Goal: Information Seeking & Learning: Learn about a topic

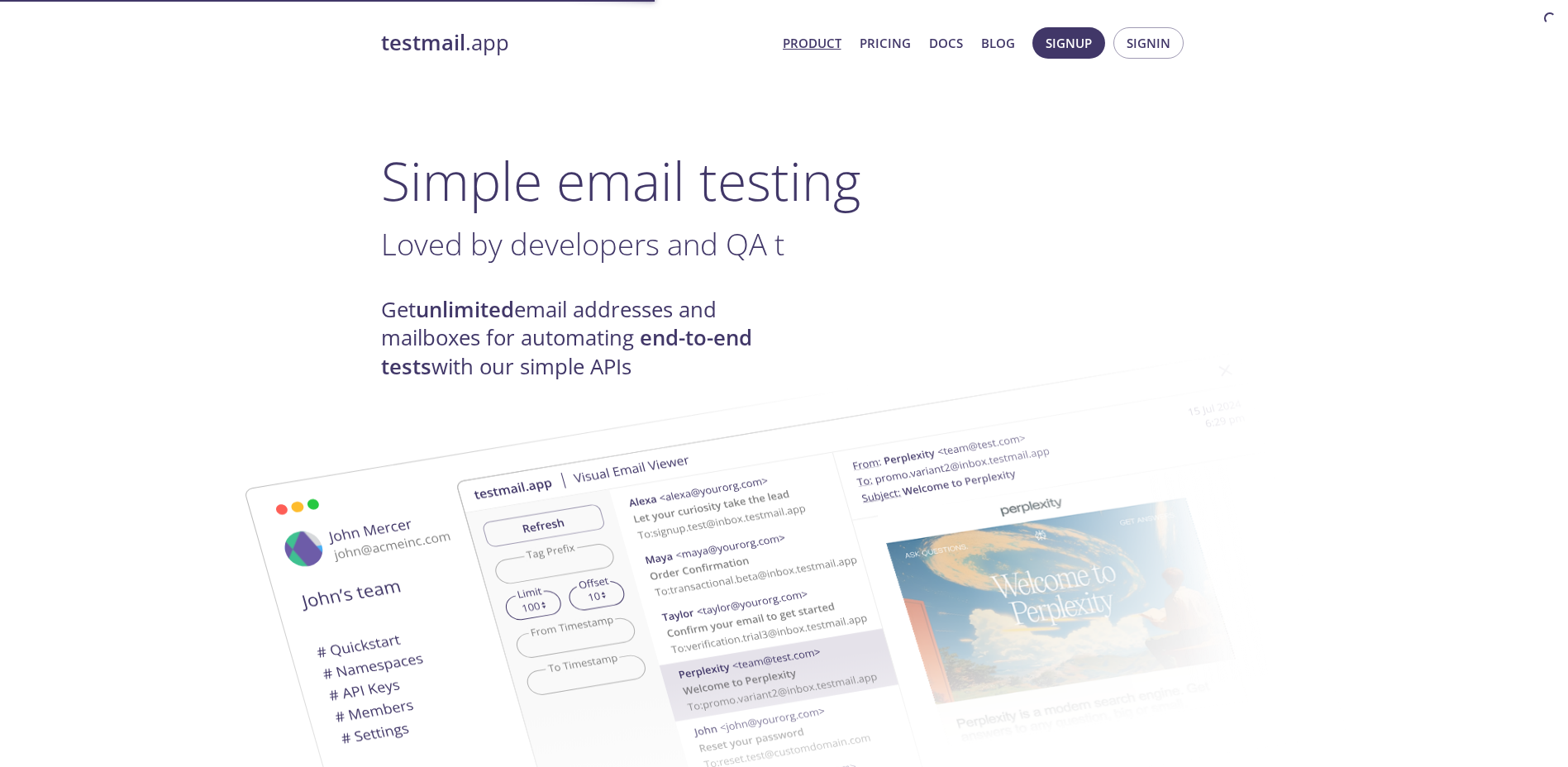
click at [718, 312] on h4 "Get unlimited email addresses and mailboxes for automating end-to-end tests wit…" at bounding box center [583, 339] width 404 height 85
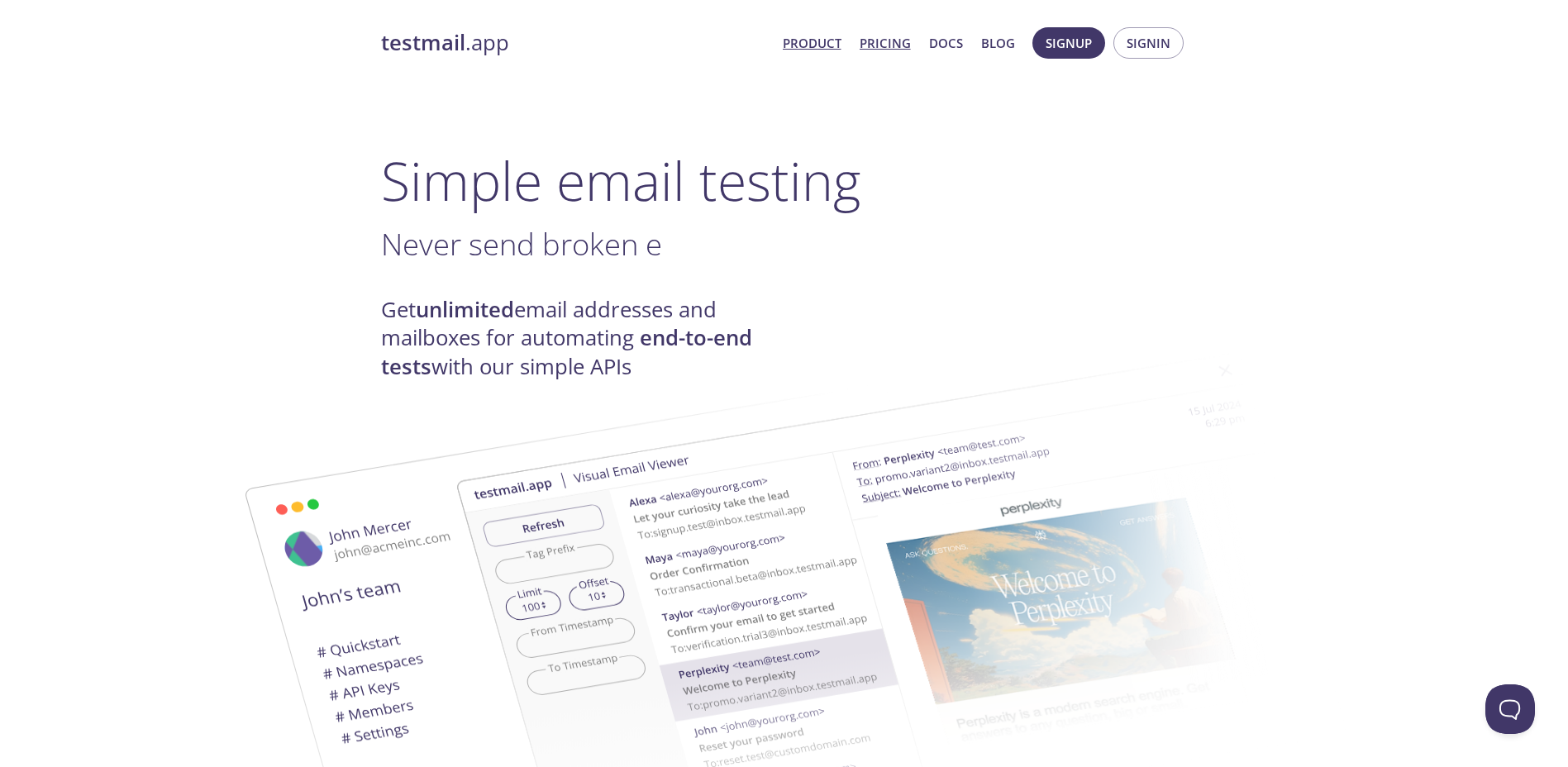
click at [884, 45] on link "Pricing" at bounding box center [886, 43] width 51 height 22
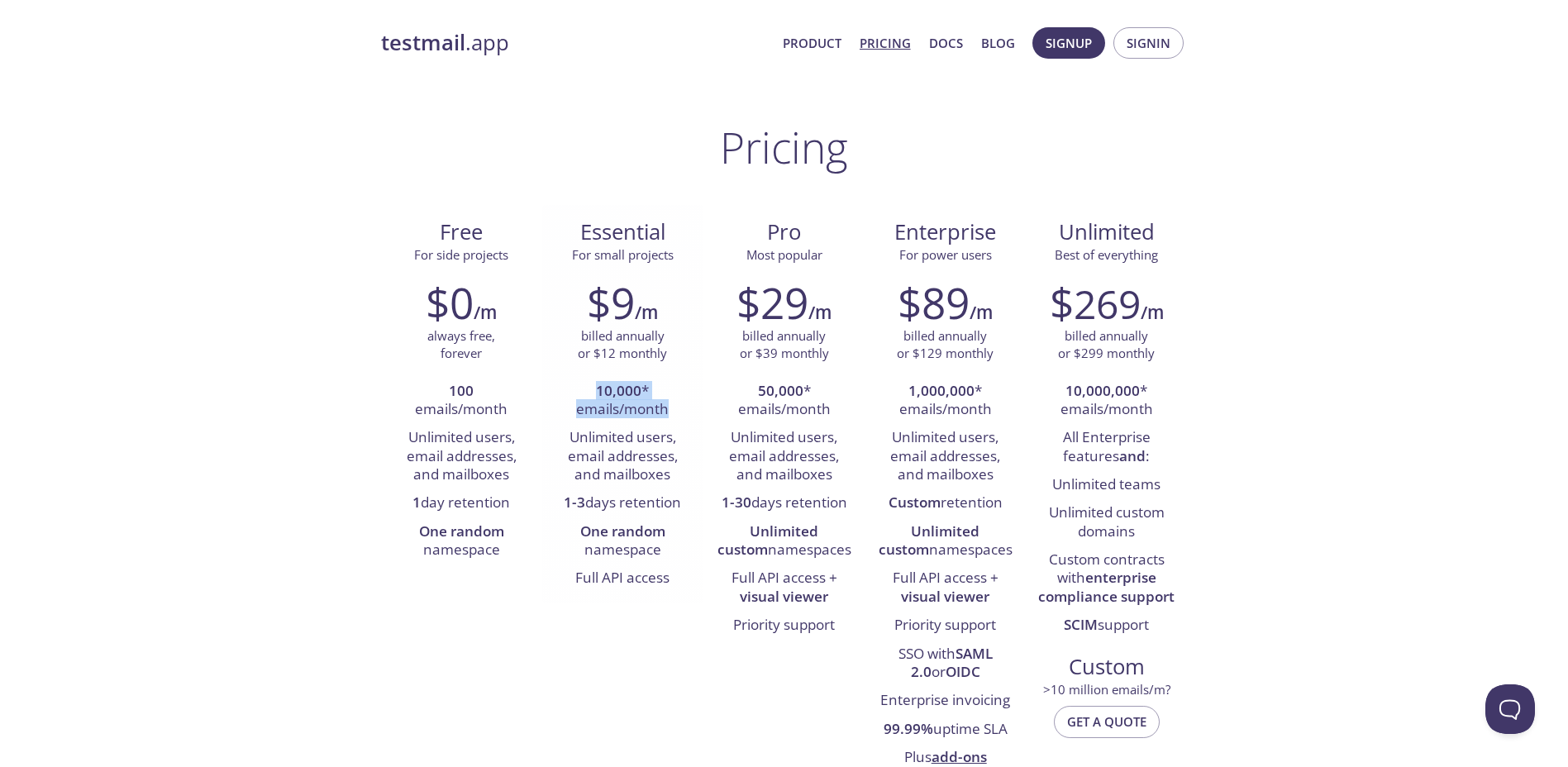
drag, startPoint x: 596, startPoint y: 390, endPoint x: 674, endPoint y: 403, distance: 79.1
click at [674, 403] on li "10,000 * emails/month" at bounding box center [623, 402] width 136 height 47
click at [444, 393] on li "100 emails/month" at bounding box center [462, 402] width 136 height 47
drag, startPoint x: 446, startPoint y: 393, endPoint x: 470, endPoint y: 397, distance: 24.3
click at [470, 397] on li "100 emails/month" at bounding box center [462, 402] width 136 height 47
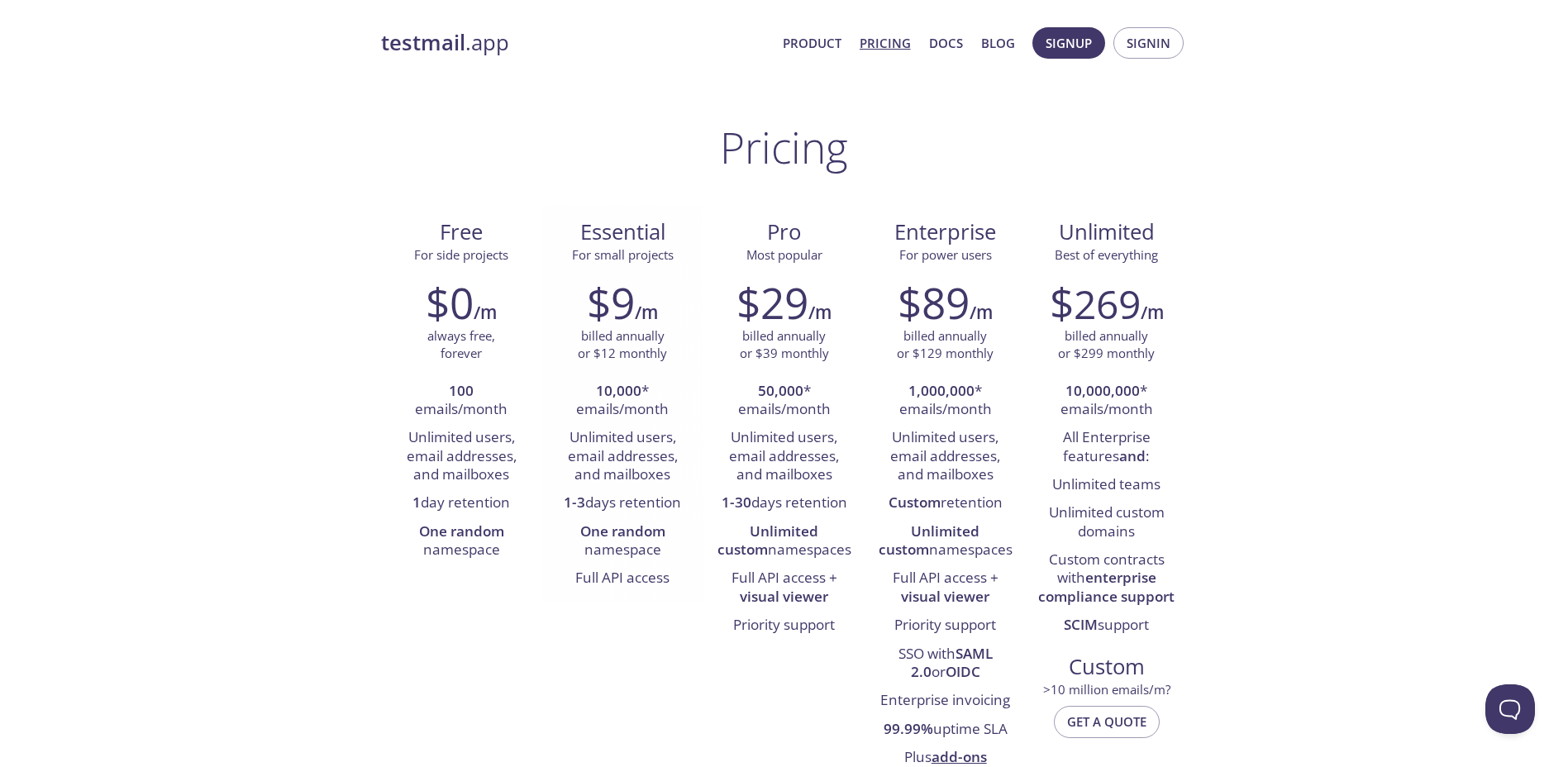
drag, startPoint x: 470, startPoint y: 397, endPoint x: 587, endPoint y: 404, distance: 117.2
click at [587, 404] on li "10,000 * emails/month" at bounding box center [623, 402] width 136 height 47
drag, startPoint x: 595, startPoint y: 392, endPoint x: 675, endPoint y: 475, distance: 115.3
click at [675, 475] on ul "10,000 * emails/month Unlimited users, email addresses, and mailboxes 1-3 days …" at bounding box center [623, 486] width 136 height 216
drag, startPoint x: 675, startPoint y: 475, endPoint x: 595, endPoint y: 496, distance: 82.7
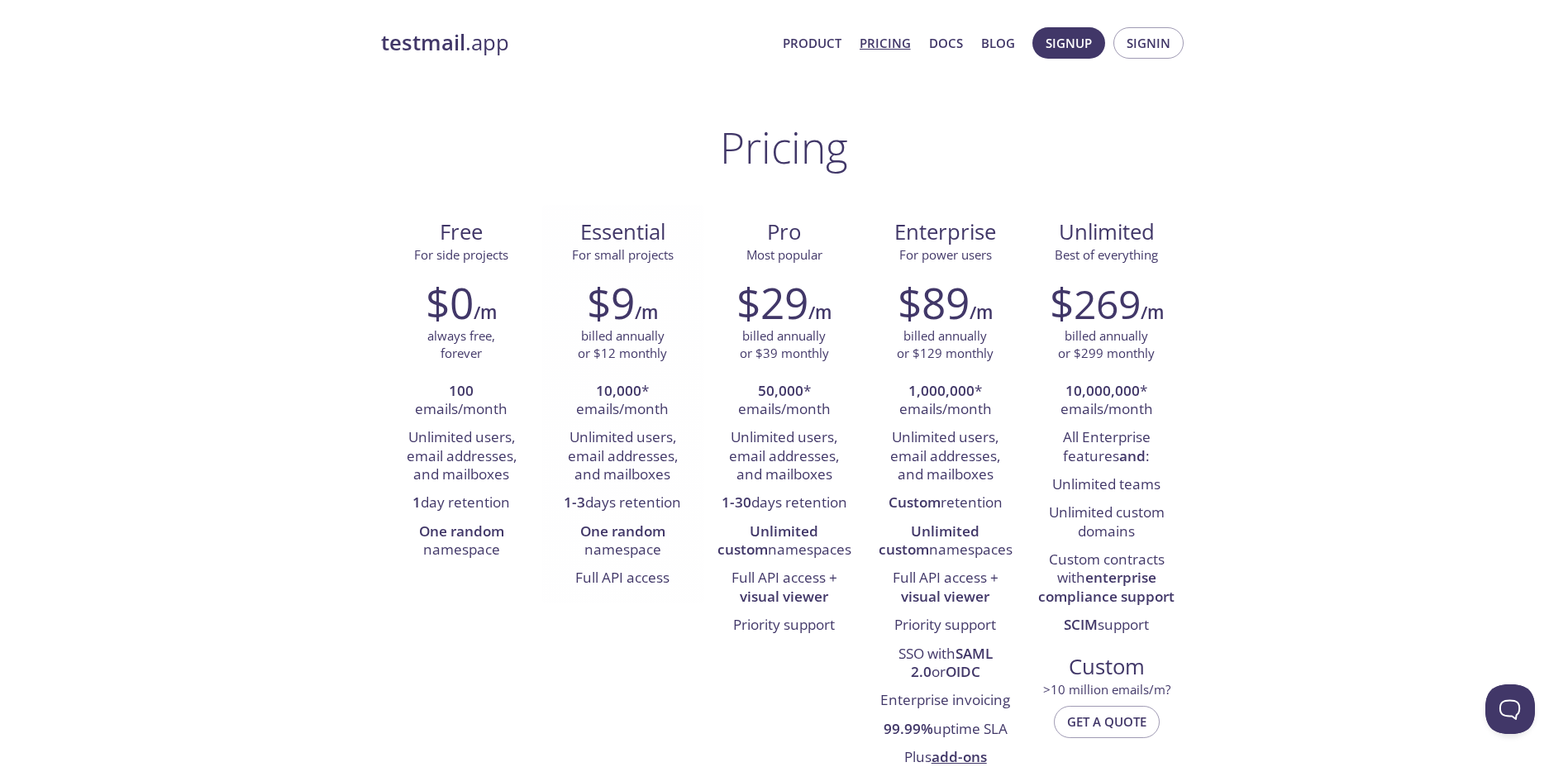
click at [595, 496] on li "1-3 days retention" at bounding box center [623, 503] width 136 height 28
drag, startPoint x: 558, startPoint y: 502, endPoint x: 696, endPoint y: 499, distance: 138.0
click at [696, 499] on div "$9 /m billed annually or $12 monthly 10,000 * emails/month Unlimited users, ema…" at bounding box center [622, 434] width 161 height 337
drag, startPoint x: 696, startPoint y: 499, endPoint x: 622, endPoint y: 530, distance: 80.2
click at [622, 530] on li "One random namespace" at bounding box center [623, 542] width 136 height 47
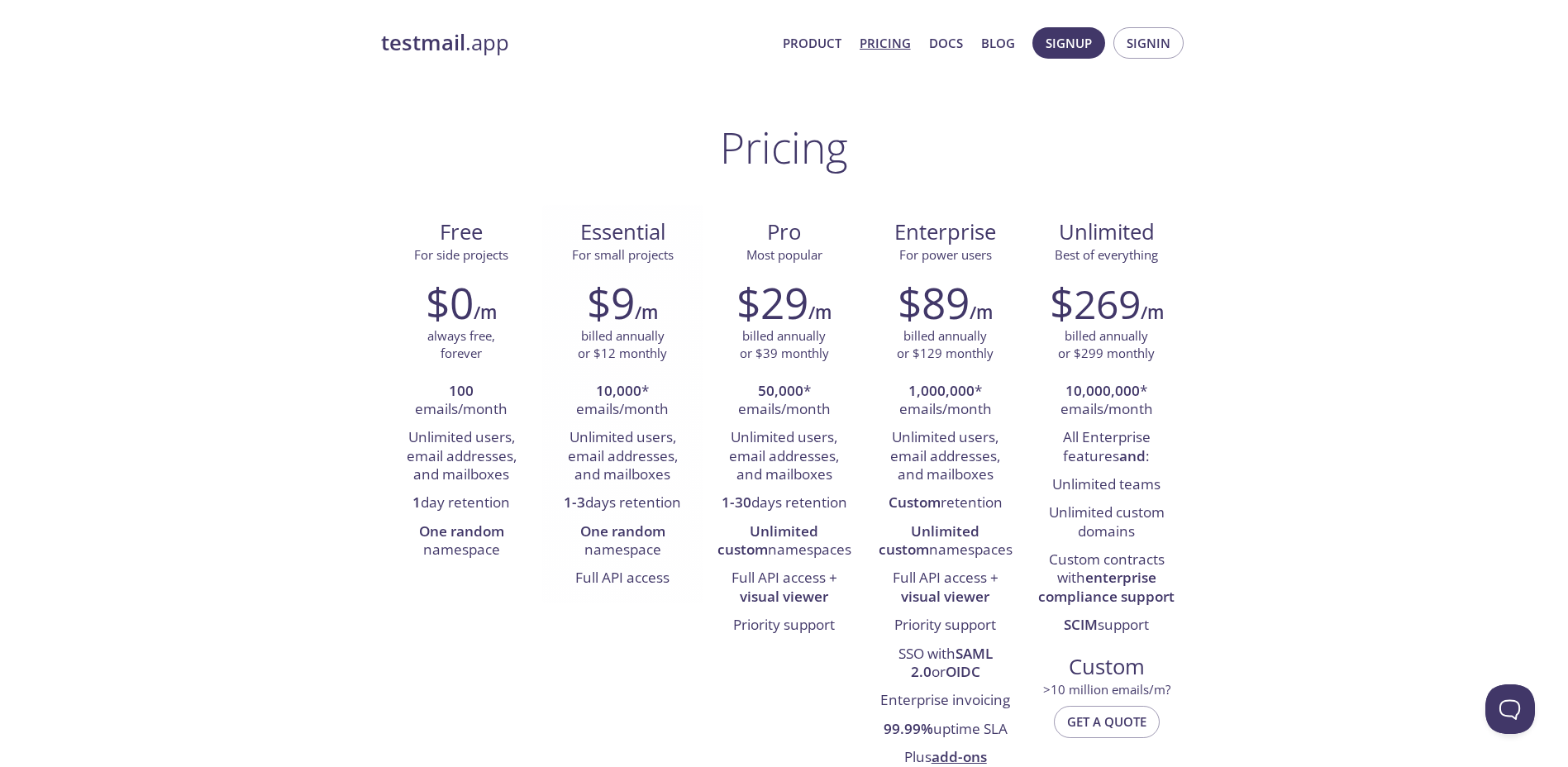
drag, startPoint x: 622, startPoint y: 530, endPoint x: 643, endPoint y: 570, distance: 45.2
click at [643, 580] on li "Full API access" at bounding box center [623, 578] width 136 height 28
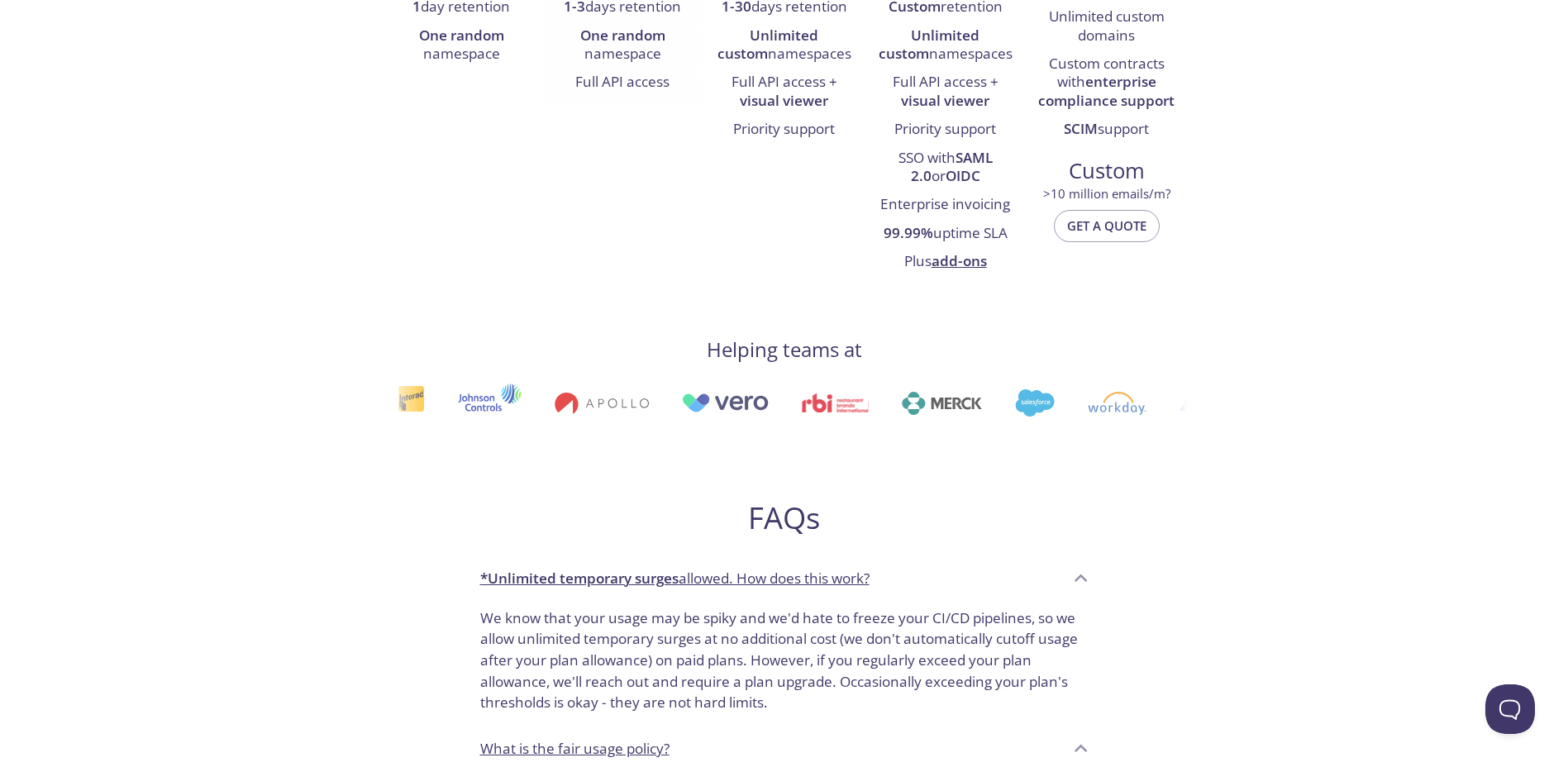
scroll to position [331, 0]
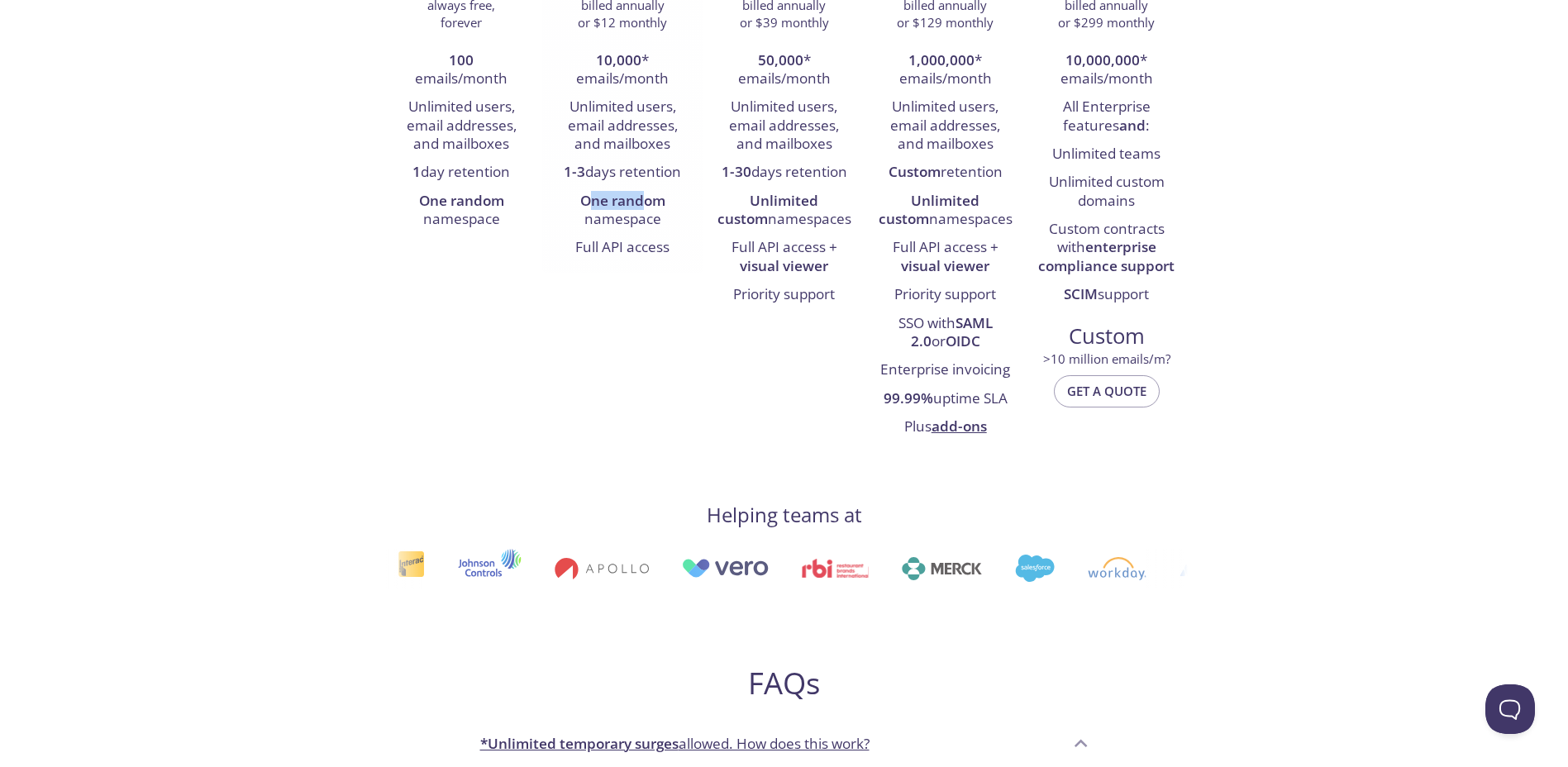
drag, startPoint x: 589, startPoint y: 194, endPoint x: 650, endPoint y: 210, distance: 63.1
click at [650, 210] on li "One random namespace" at bounding box center [623, 211] width 136 height 47
drag, startPoint x: 650, startPoint y: 210, endPoint x: 751, endPoint y: 226, distance: 102.3
click at [758, 224] on li "Unlimited custom namespaces" at bounding box center [784, 211] width 136 height 47
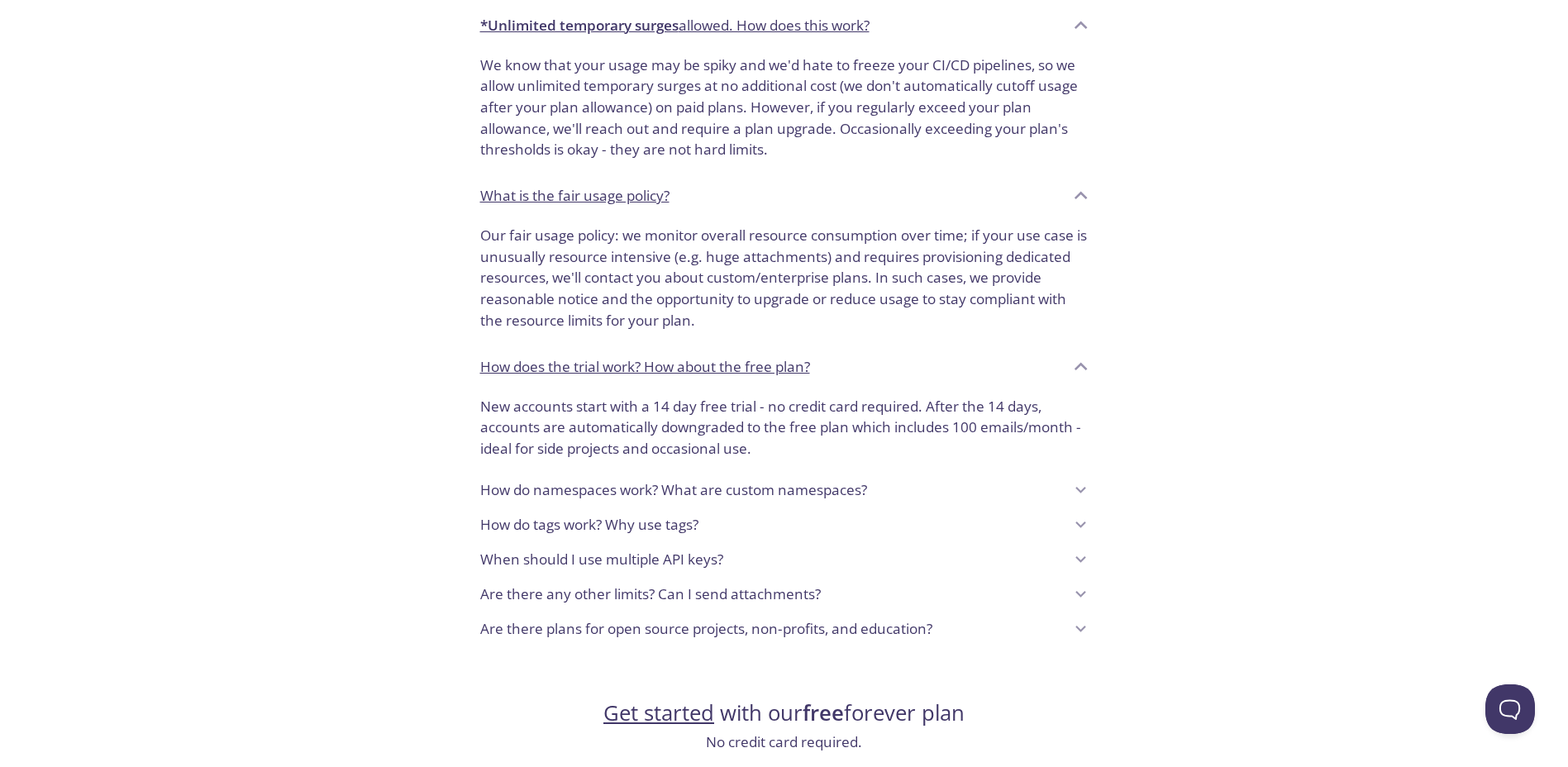
scroll to position [1240, 0]
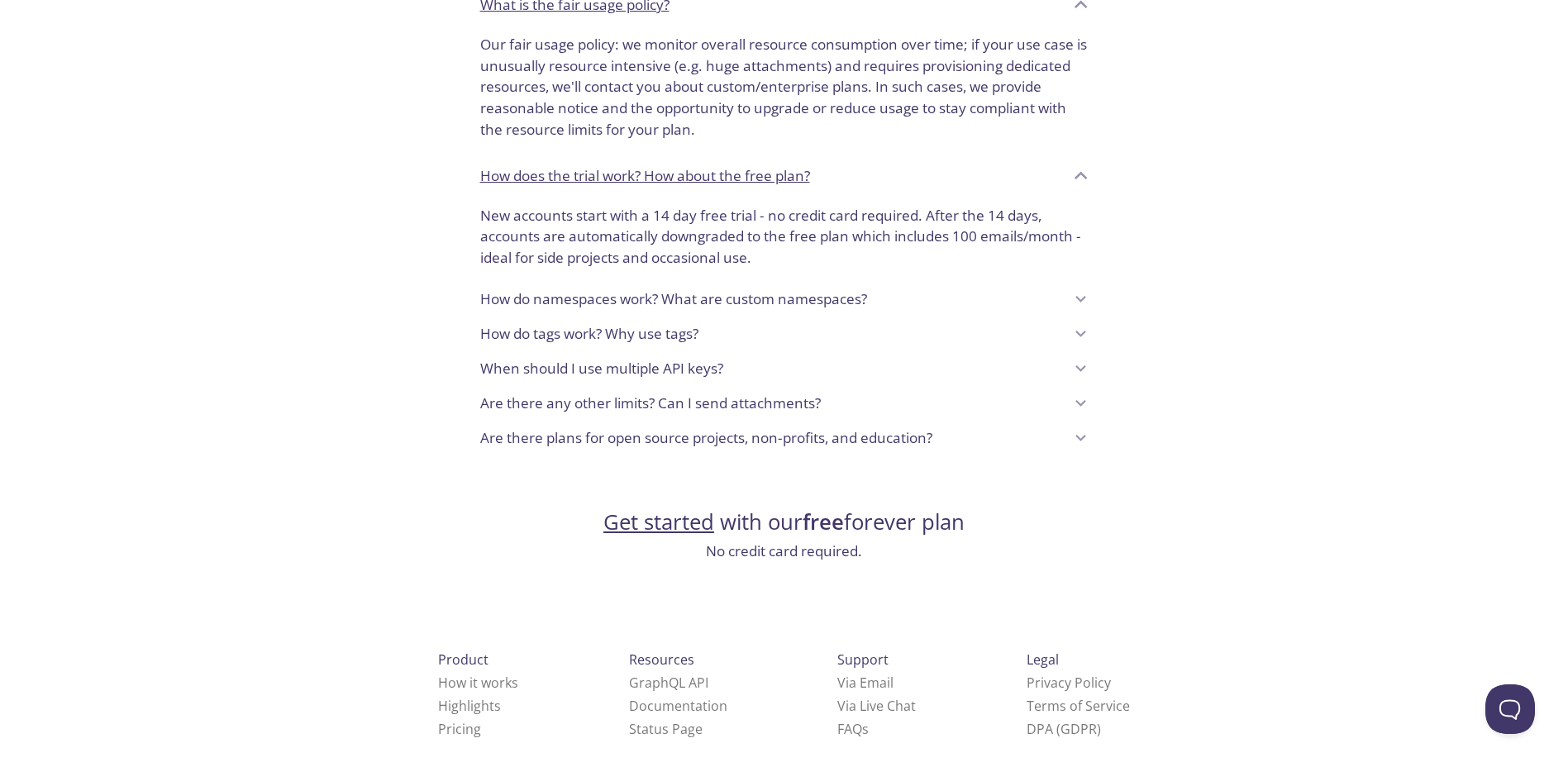
click at [730, 400] on p "Are there any other limits? Can I send attachments?" at bounding box center [650, 404] width 341 height 22
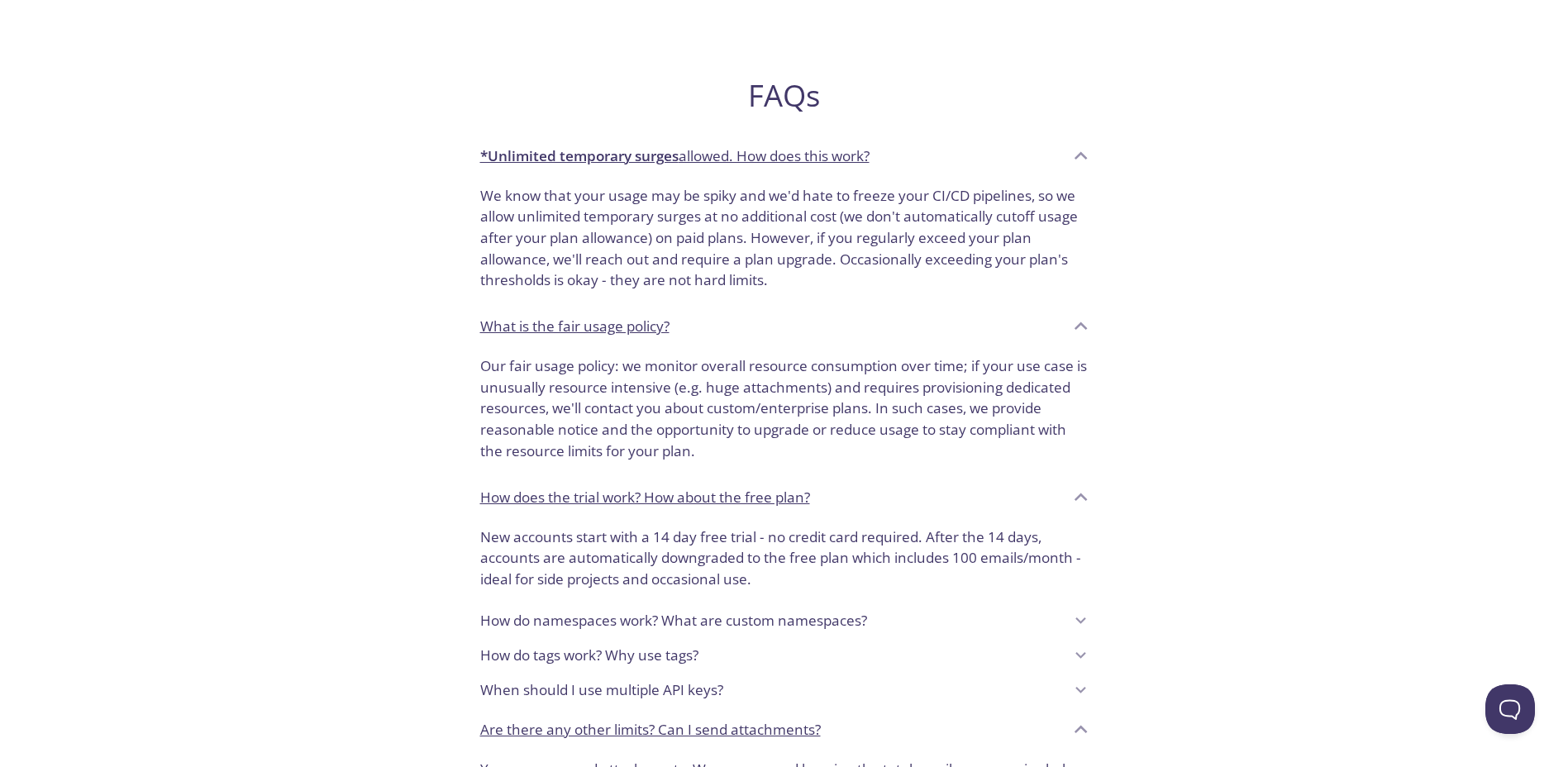
scroll to position [992, 0]
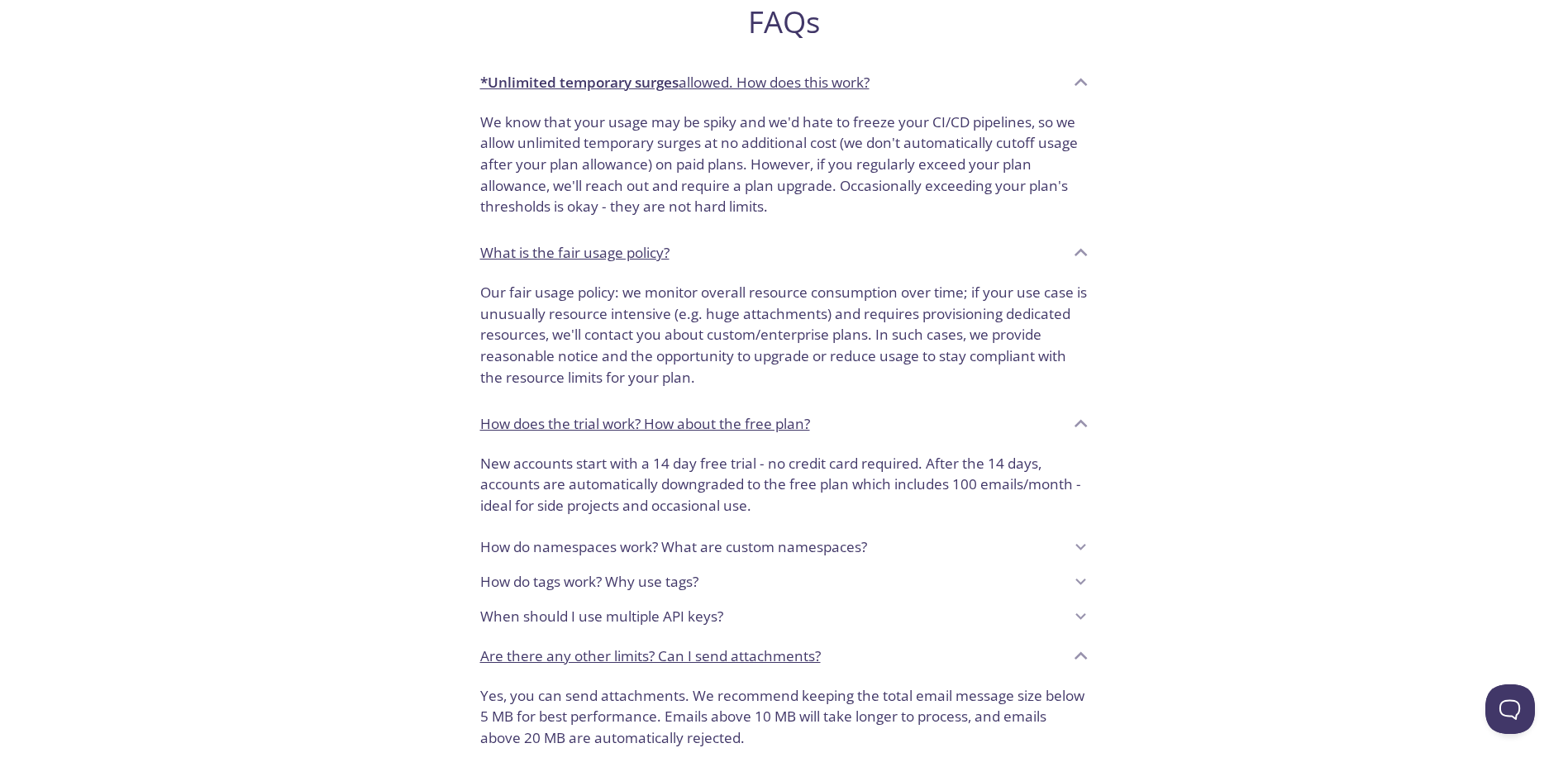
click at [742, 551] on p "How do namespaces work? What are custom namespaces?" at bounding box center [673, 547] width 387 height 22
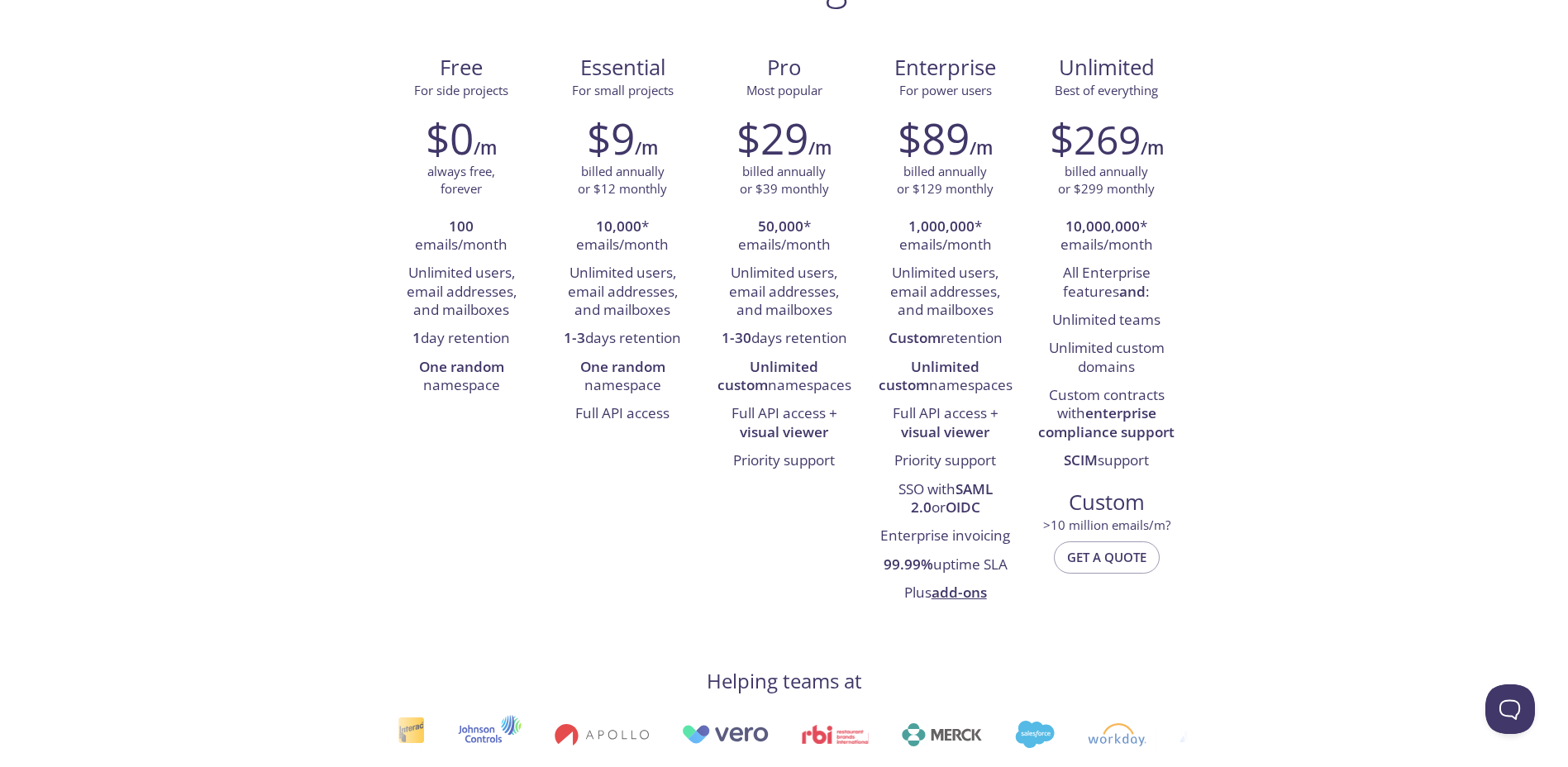
scroll to position [0, 0]
